Goal: Information Seeking & Learning: Learn about a topic

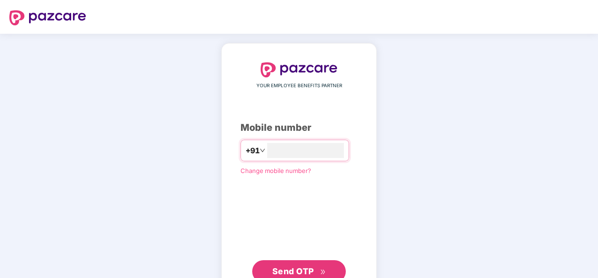
type input "**********"
click at [297, 268] on span "Send OTP" at bounding box center [293, 270] width 42 height 10
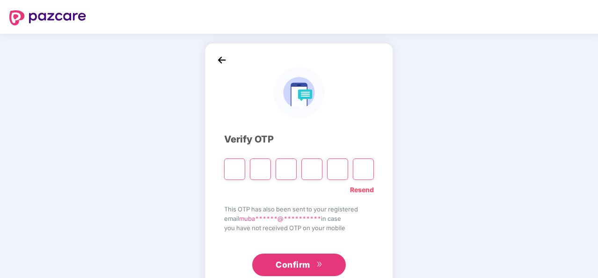
type input "*"
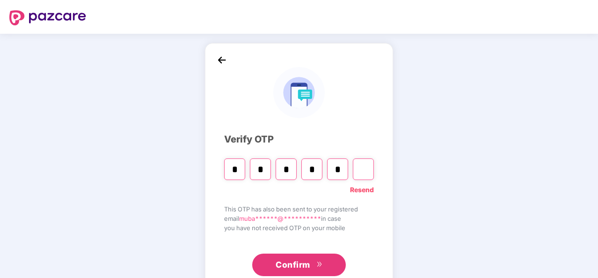
type input "*"
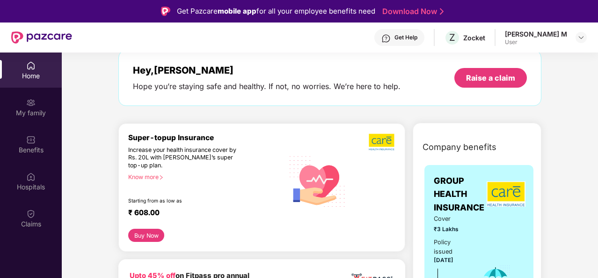
scroll to position [20, 0]
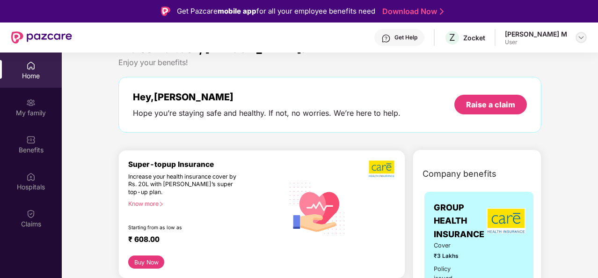
click at [580, 36] on img at bounding box center [581, 37] width 7 height 7
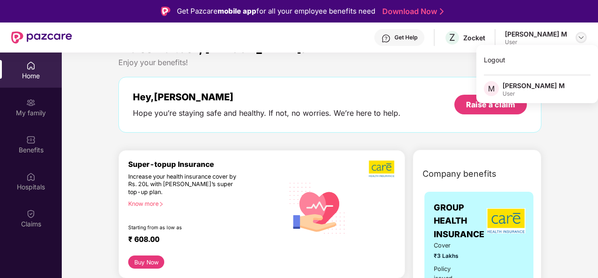
click at [580, 36] on img at bounding box center [581, 37] width 7 height 7
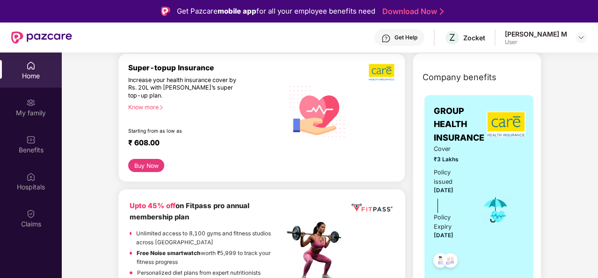
scroll to position [0, 0]
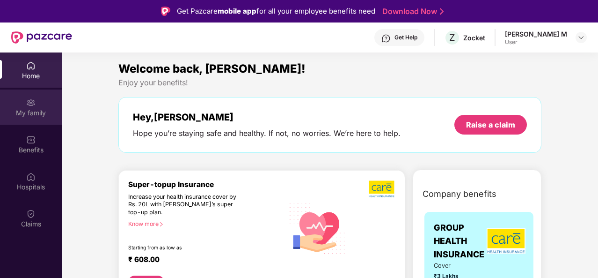
click at [27, 103] on img at bounding box center [30, 102] width 9 height 9
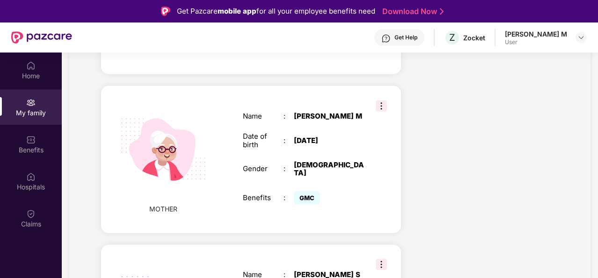
scroll to position [365, 0]
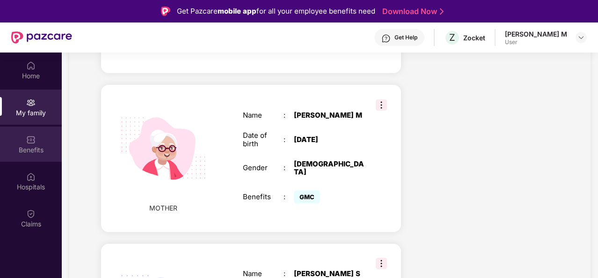
click at [46, 138] on div "Benefits" at bounding box center [31, 143] width 62 height 35
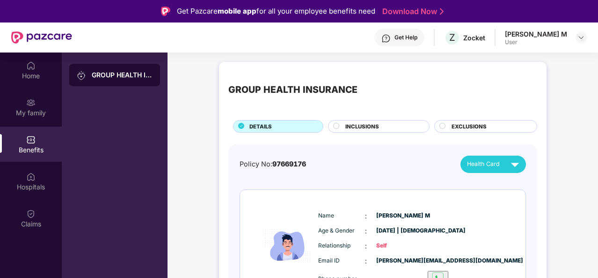
click at [358, 124] on span "INCLUSIONS" at bounding box center [362, 126] width 34 height 8
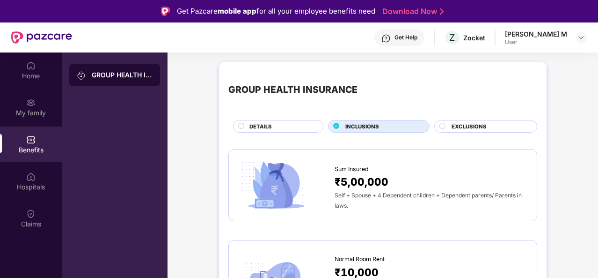
scroll to position [64, 0]
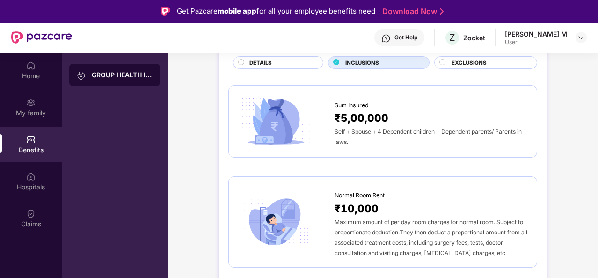
click at [458, 61] on span "EXCLUSIONS" at bounding box center [469, 63] width 35 height 8
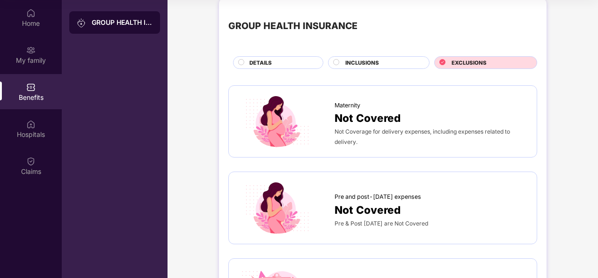
scroll to position [0, 0]
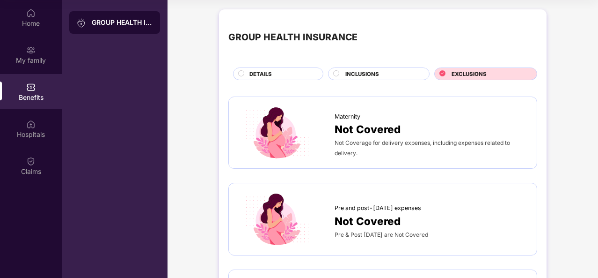
click at [377, 74] on span "INCLUSIONS" at bounding box center [362, 74] width 34 height 8
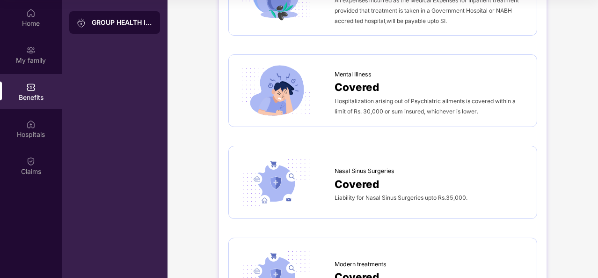
scroll to position [1155, 0]
